Goal: Information Seeking & Learning: Learn about a topic

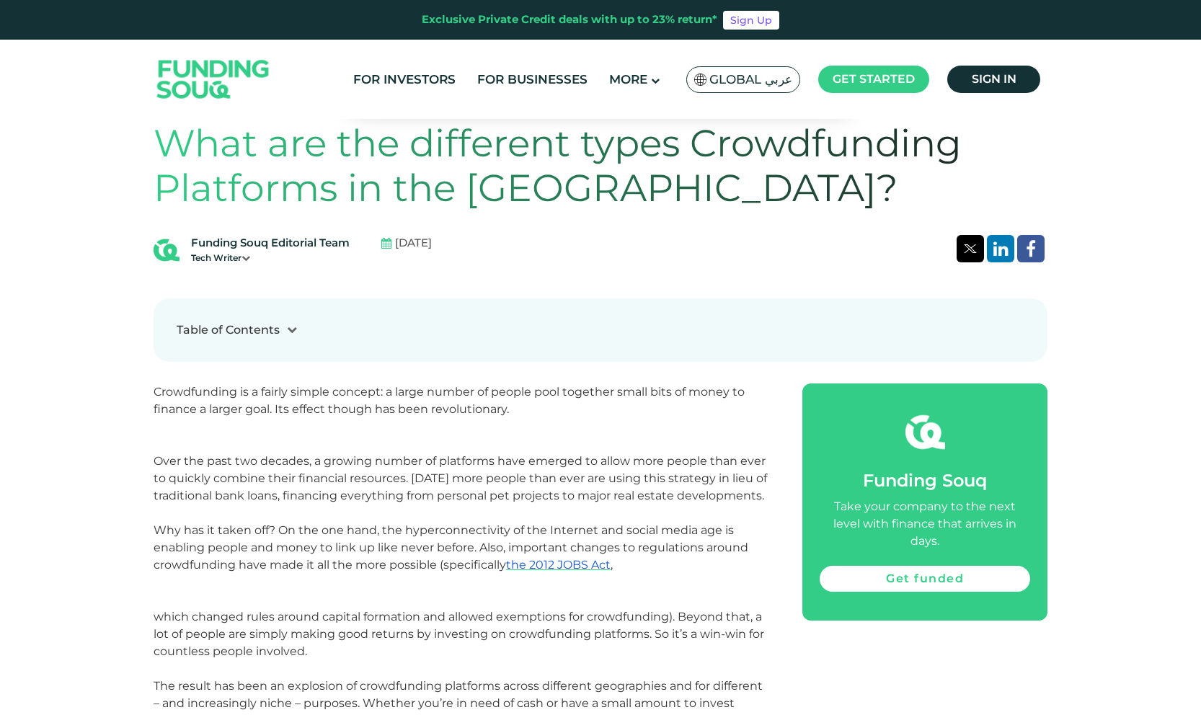
scroll to position [604, 0]
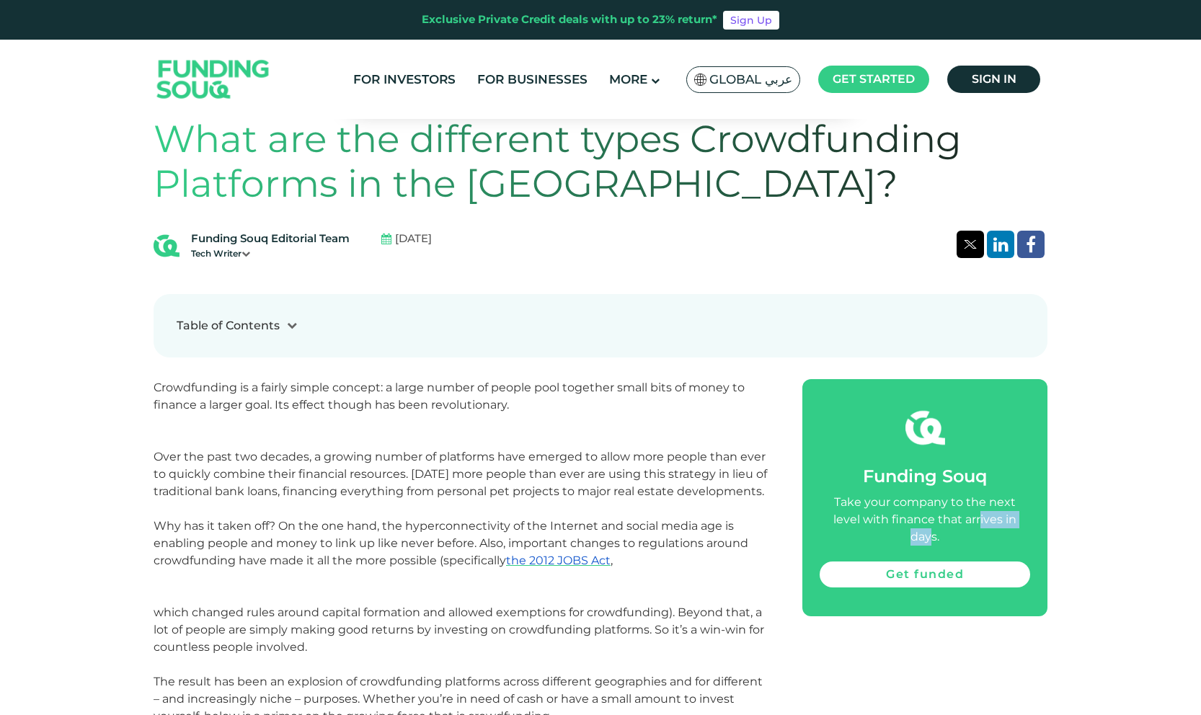
drag, startPoint x: 894, startPoint y: 502, endPoint x: 961, endPoint y: 501, distance: 67.0
click at [961, 501] on div "Take your company to the next level with finance that arrives in days." at bounding box center [924, 520] width 210 height 52
click at [987, 505] on div "Take your company to the next level with finance that arrives in days." at bounding box center [924, 520] width 210 height 52
drag, startPoint x: 919, startPoint y: 514, endPoint x: 939, endPoint y: 510, distance: 20.6
click at [939, 510] on div "Take your company to the next level with finance that arrives in days." at bounding box center [924, 520] width 210 height 52
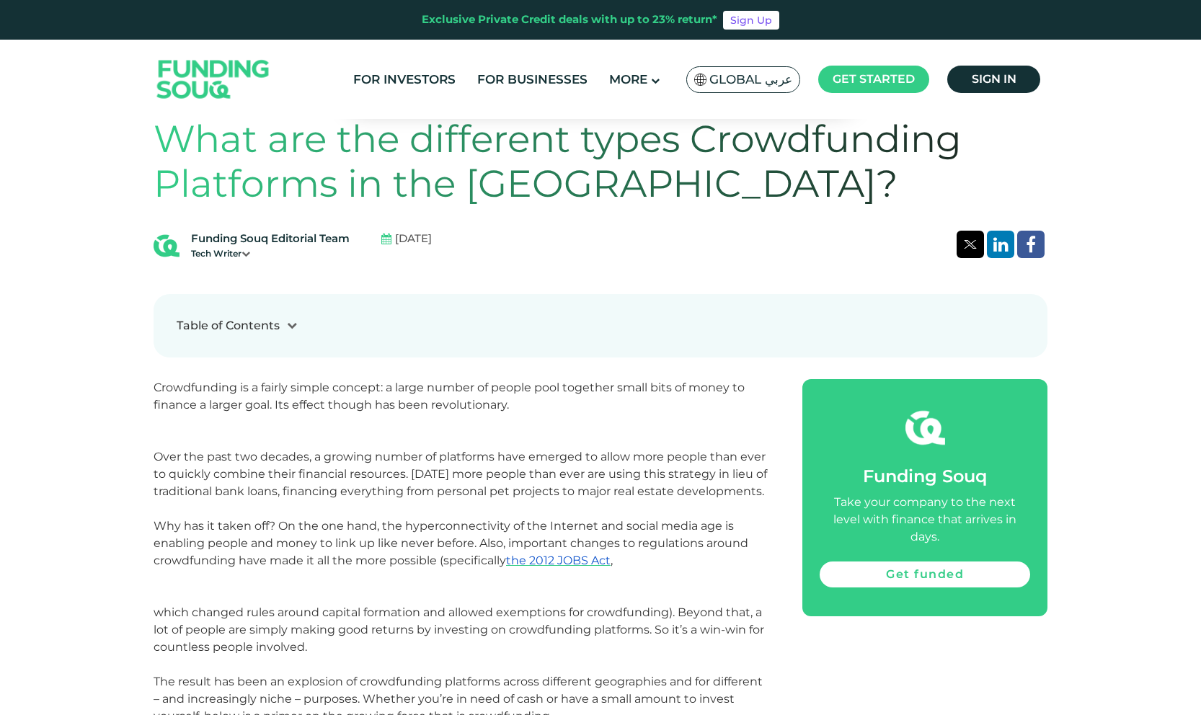
click at [951, 522] on div "Take your company to the next level with finance that arrives in days." at bounding box center [924, 520] width 210 height 52
drag, startPoint x: 957, startPoint y: 520, endPoint x: 983, endPoint y: 520, distance: 25.9
click at [982, 520] on div "Take your company to the next level with finance that arrives in days." at bounding box center [924, 520] width 210 height 52
click at [987, 520] on div "Take your company to the next level with finance that arrives in days." at bounding box center [924, 520] width 210 height 52
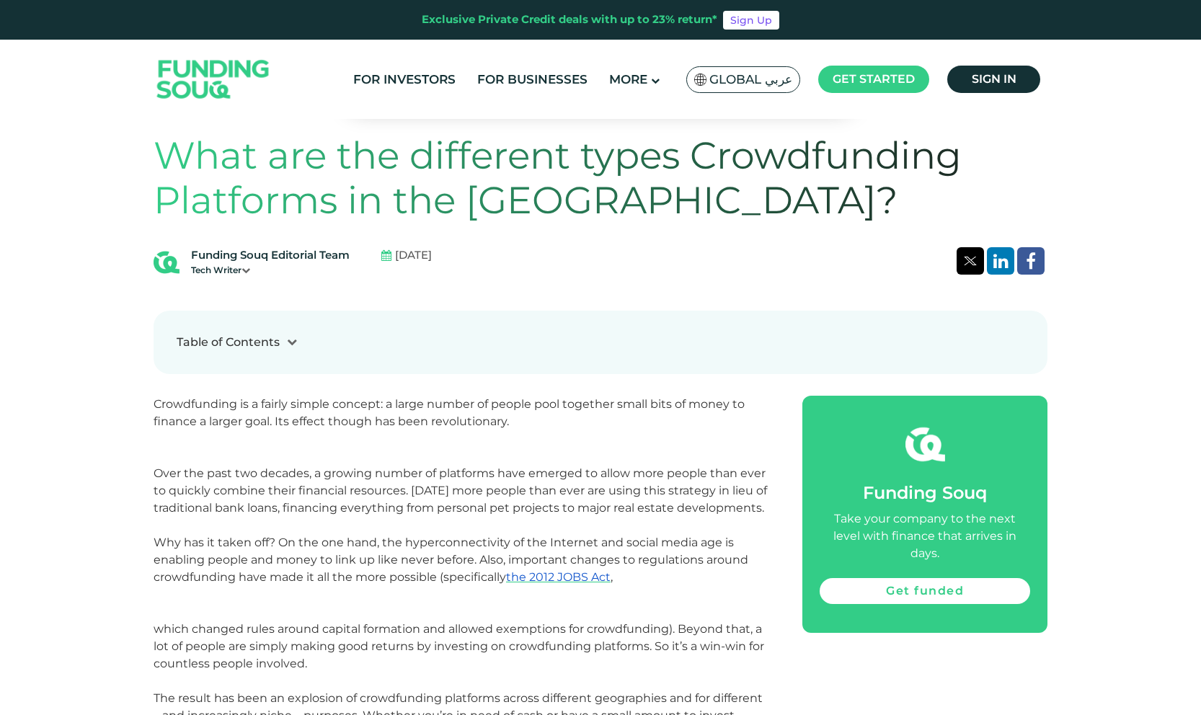
scroll to position [588, 0]
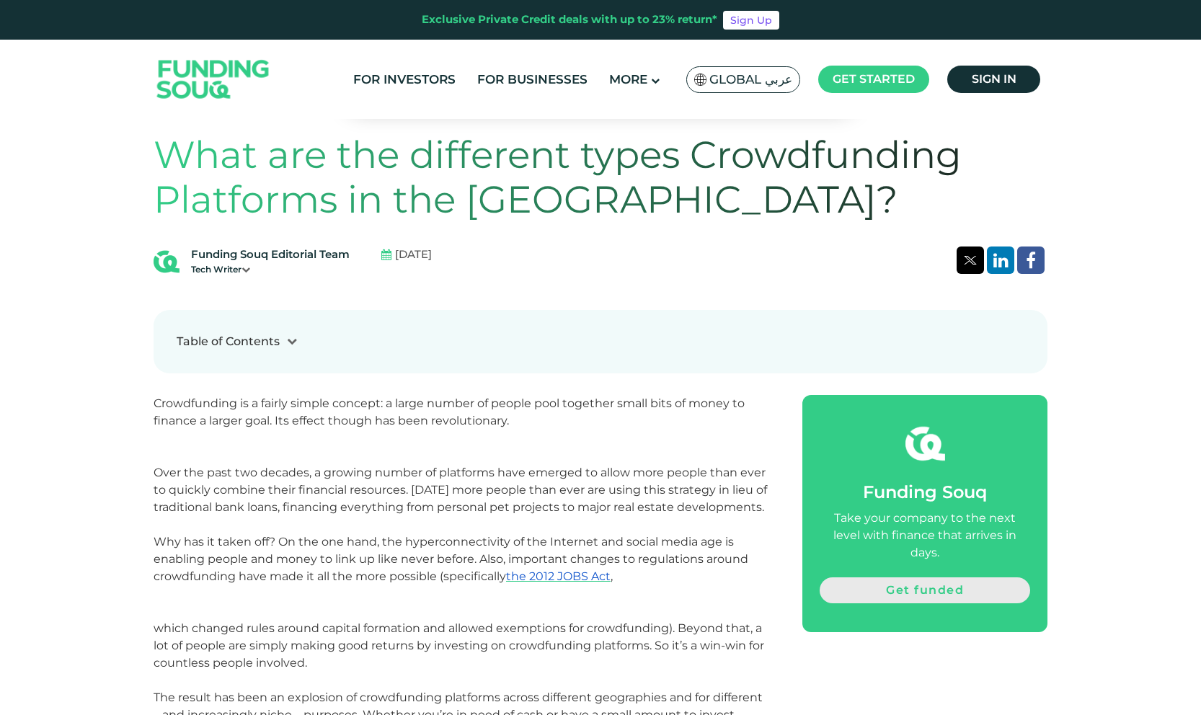
click at [918, 577] on link "Get funded" at bounding box center [924, 590] width 210 height 26
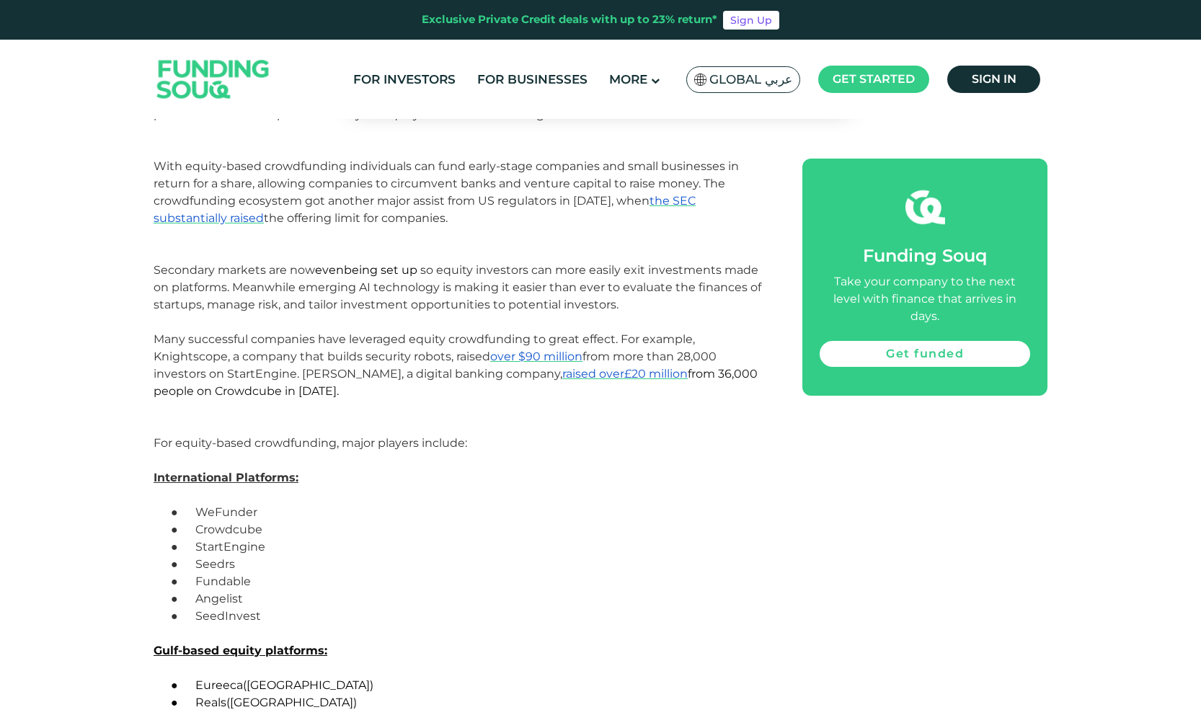
scroll to position [2610, 0]
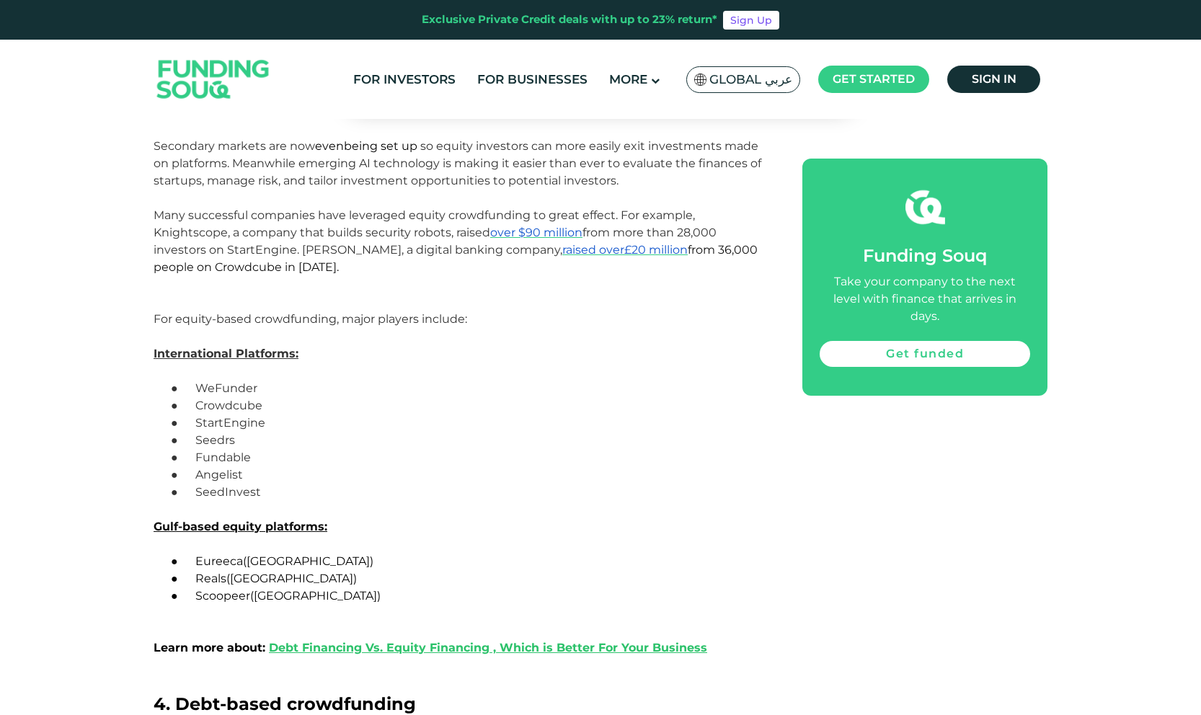
click at [224, 436] on span "Seedrs" at bounding box center [215, 440] width 40 height 14
click at [239, 443] on p "● Seedrs" at bounding box center [479, 440] width 582 height 17
drag, startPoint x: 236, startPoint y: 440, endPoint x: 210, endPoint y: 440, distance: 25.2
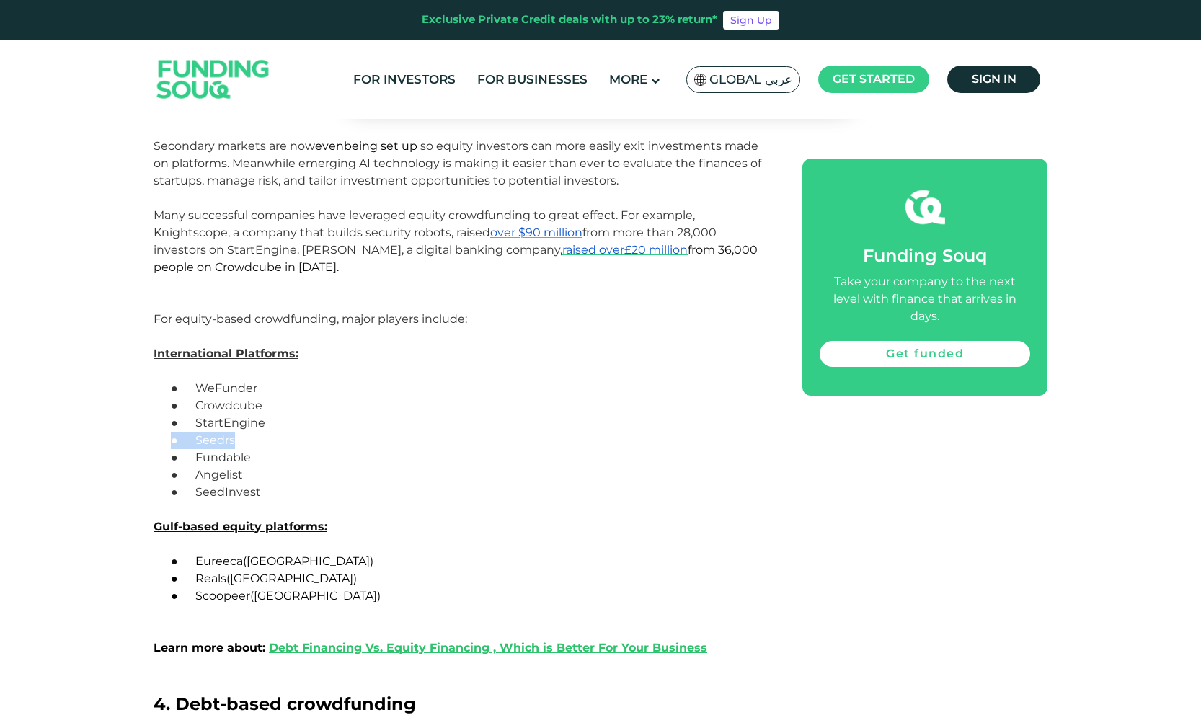
click at [210, 440] on p "● Seedrs" at bounding box center [479, 440] width 582 height 17
click at [210, 440] on span "Seedrs" at bounding box center [215, 440] width 40 height 14
drag, startPoint x: 197, startPoint y: 442, endPoint x: 237, endPoint y: 441, distance: 40.4
click at [237, 441] on p "● Seedrs" at bounding box center [479, 440] width 582 height 17
copy span "Seedrs"
